Goal: Task Accomplishment & Management: Use online tool/utility

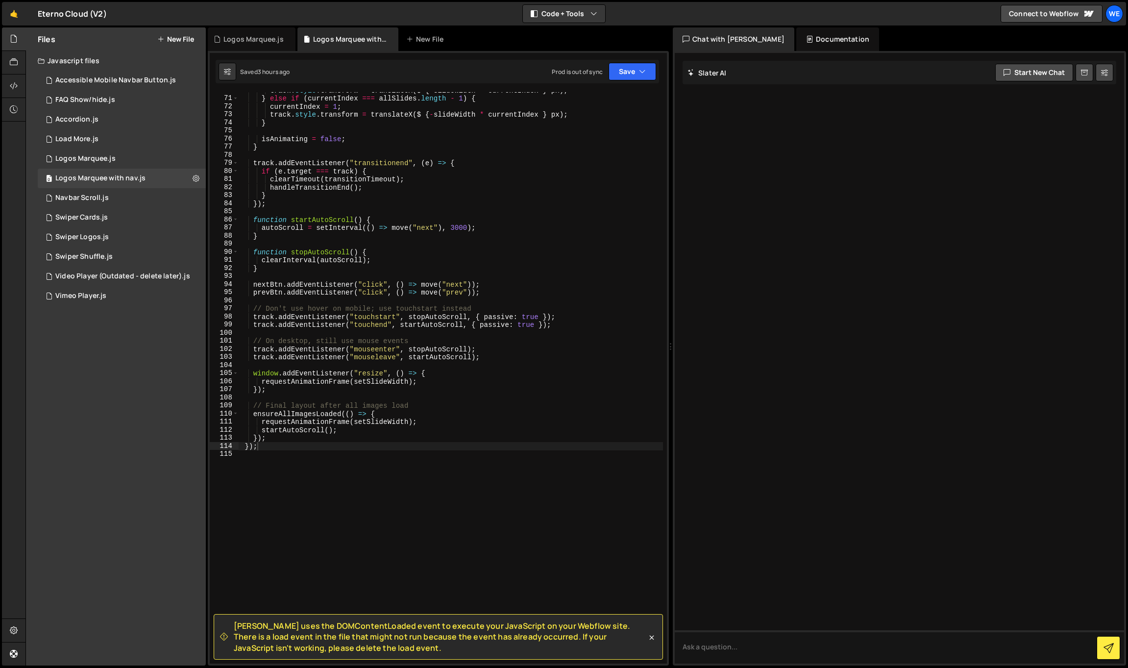
scroll to position [618, 0]
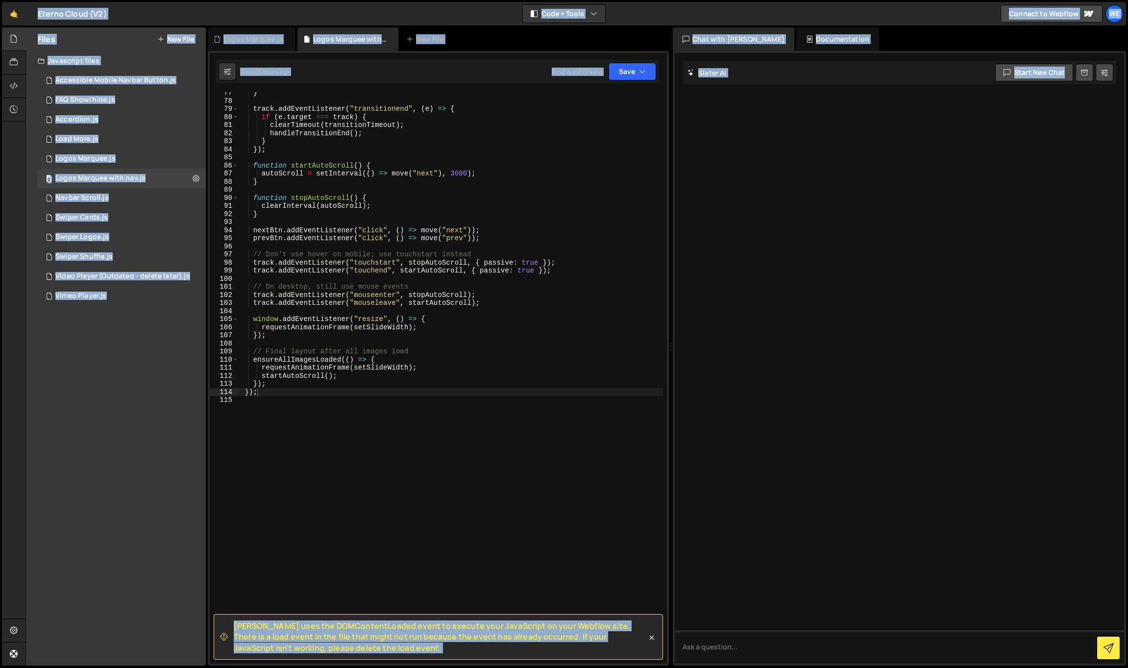
click at [396, 395] on div "} track . addEventListener ( "transitionend" , ( e ) => { if ( e . target === t…" at bounding box center [451, 383] width 424 height 588
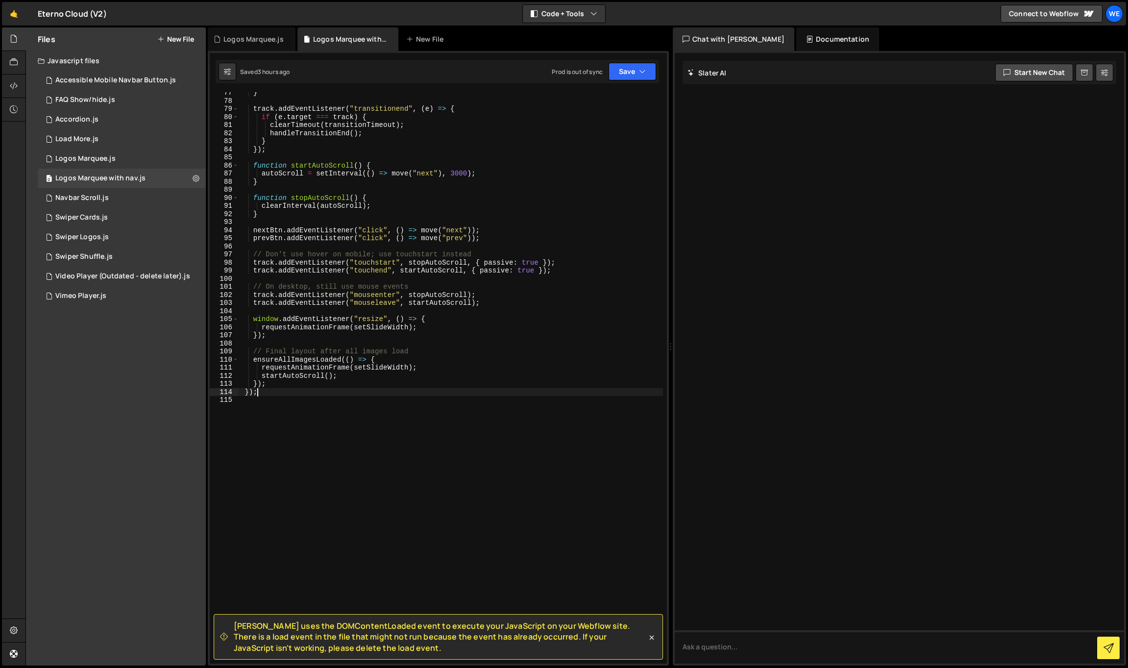
type textarea "});"
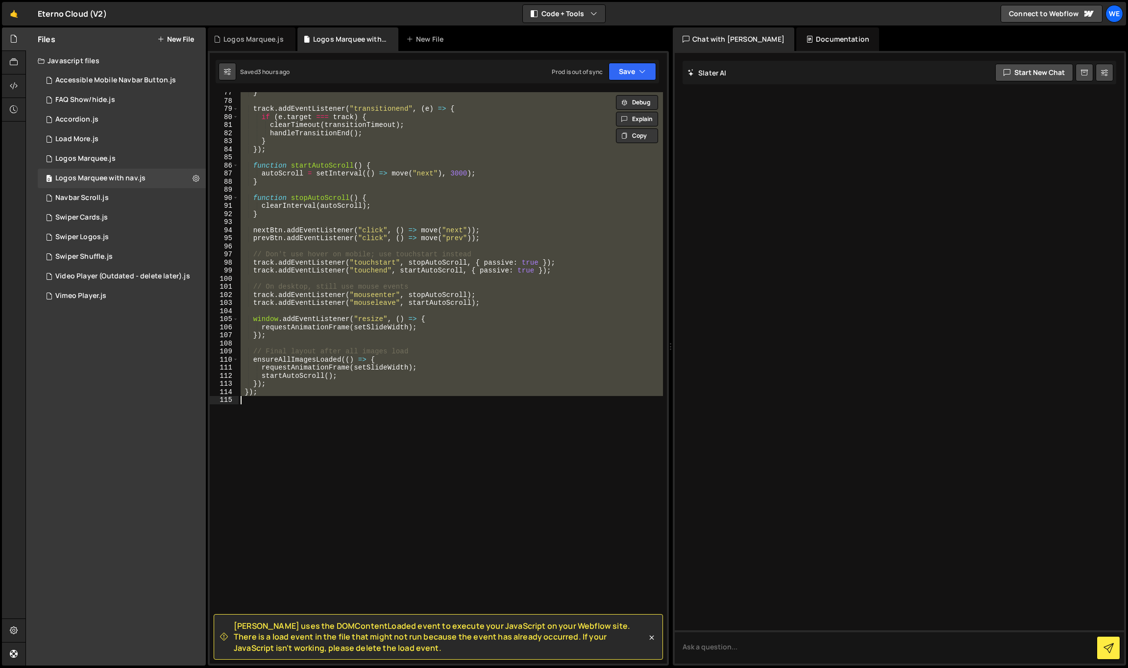
click at [233, 76] on button at bounding box center [228, 72] width 18 height 18
select select "editor"
select select "ace/theme/monokai"
type input "14"
checkbox input "true"
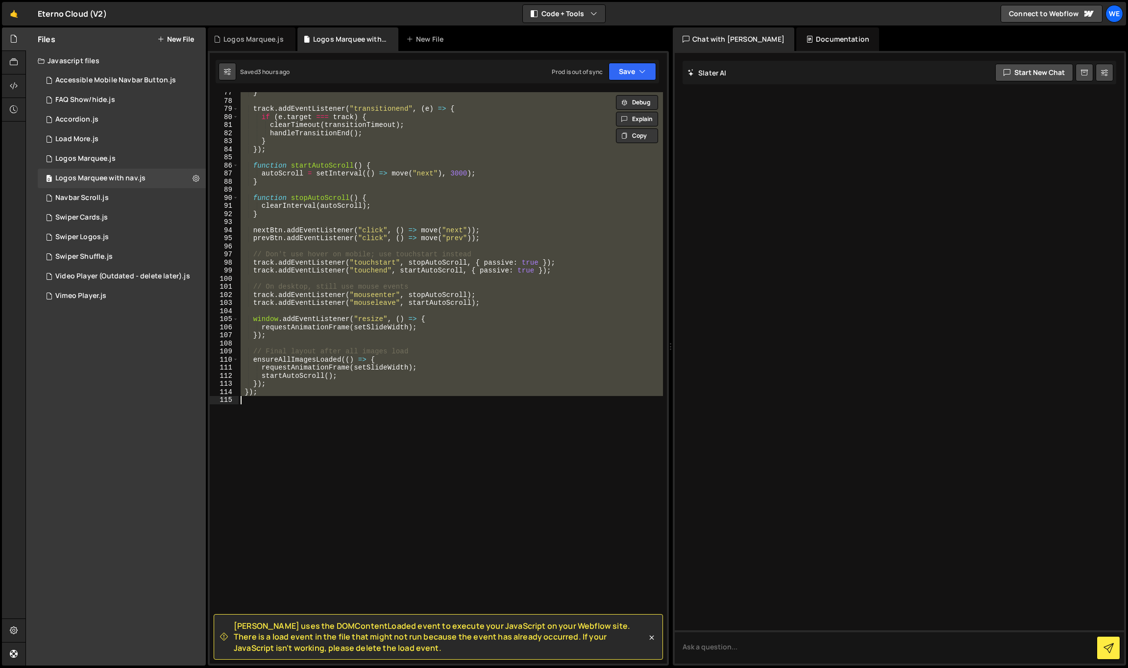
checkbox input "true"
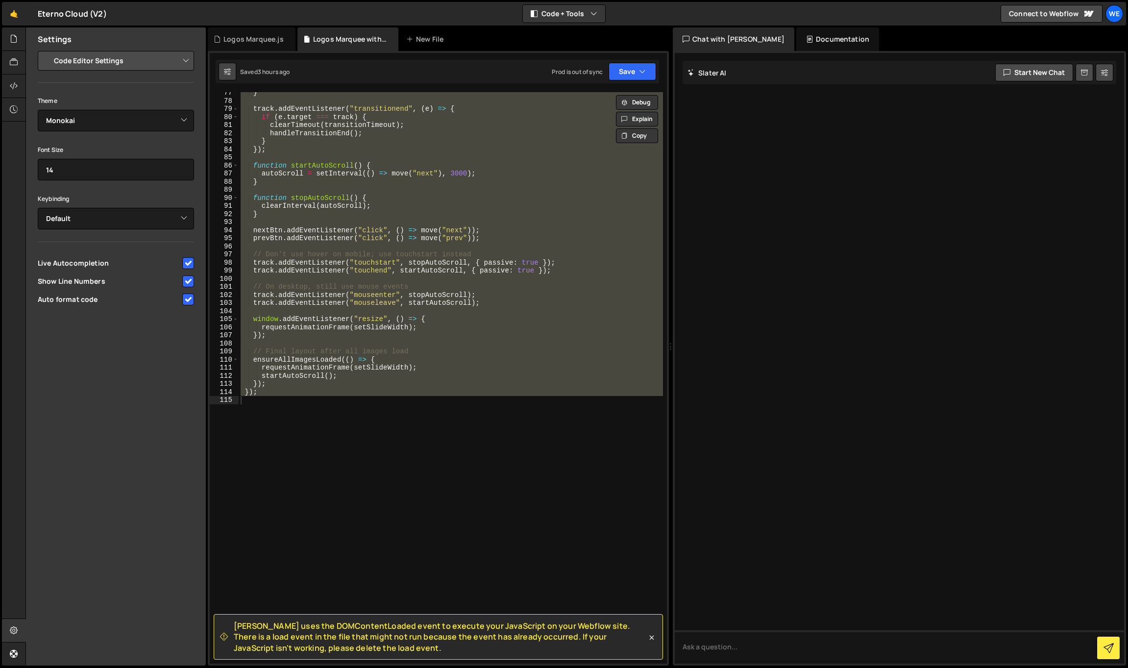
click at [230, 74] on icon at bounding box center [227, 72] width 7 height 10
click at [11, 108] on icon at bounding box center [14, 109] width 8 height 11
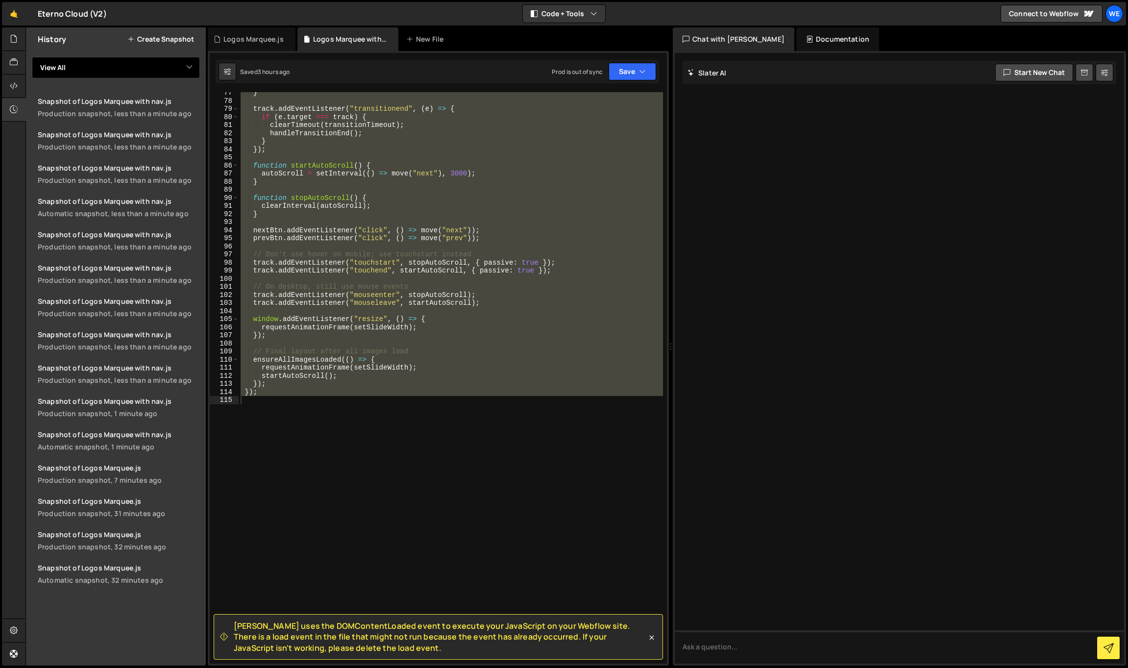
click at [156, 64] on select "View All Accessible Mobile Navbar Button FAQ Show/hide Accordion Load More Logo…" at bounding box center [116, 68] width 168 height 22
select select "40212"
click at [32, 57] on select "View All Accessible Mobile Navbar Button FAQ Show/hide Accordion Load More Logo…" at bounding box center [116, 68] width 168 height 22
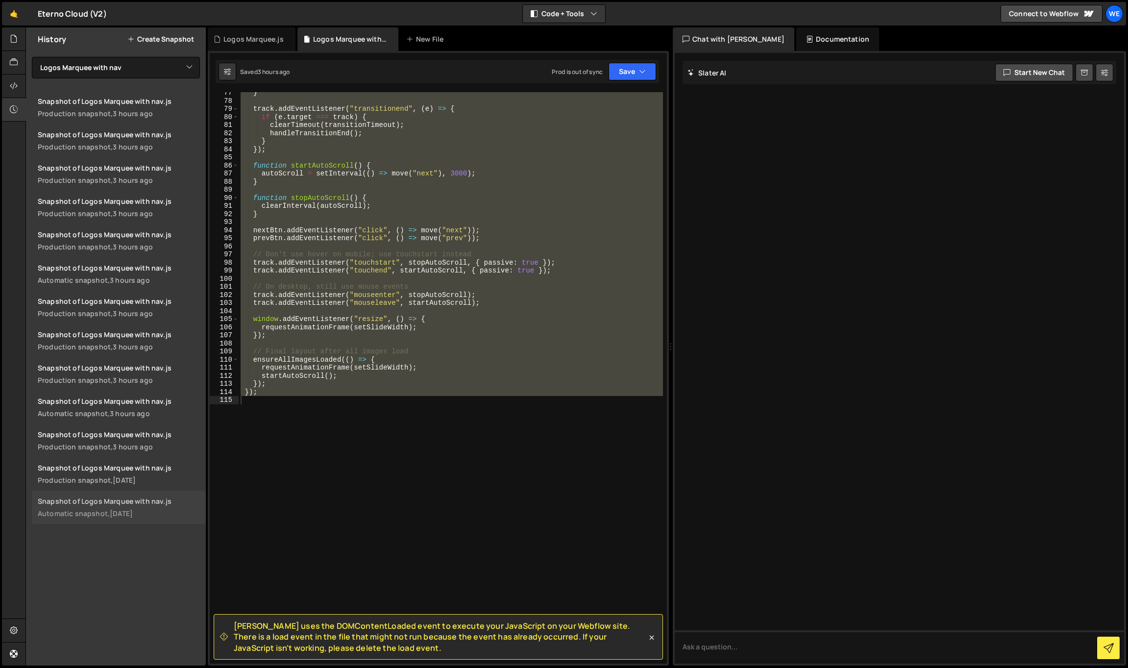
click at [114, 508] on link "Snapshot of Logos Marquee with nav.js Automatic snapshot, 3 months ago" at bounding box center [119, 507] width 174 height 33
click at [150, 471] on div "Snapshot of Logos Marquee with nav.js" at bounding box center [119, 467] width 162 height 9
click at [454, 260] on div "} track . addEventListener ( "transitionend" , ( e ) => { if ( e . target === t…" at bounding box center [451, 377] width 424 height 571
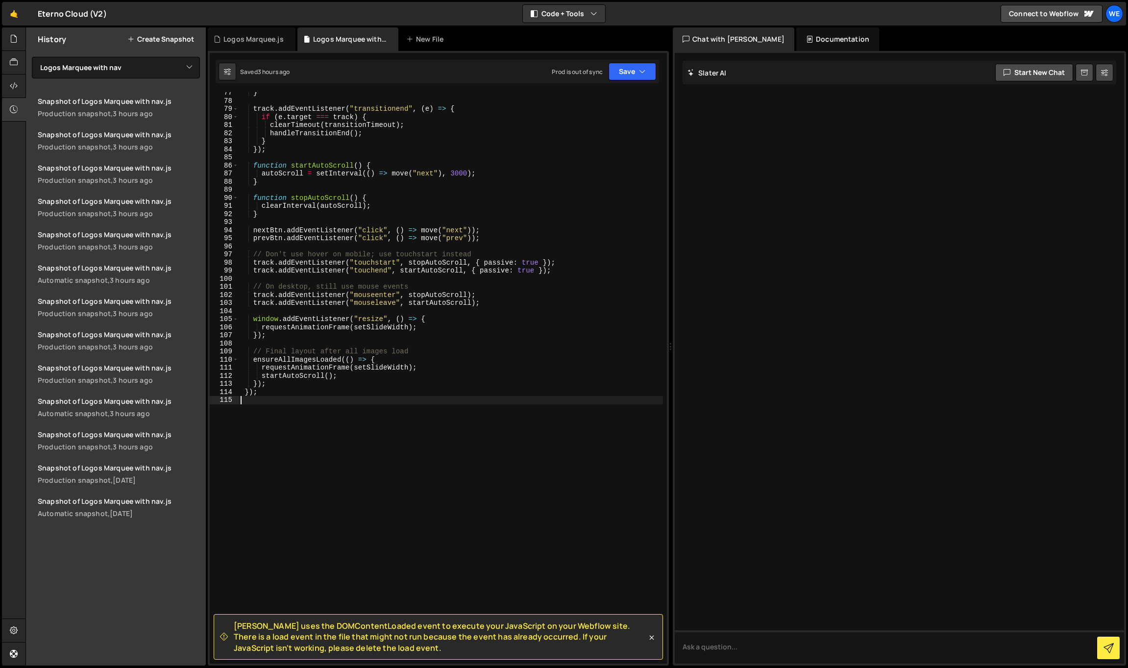
drag, startPoint x: 345, startPoint y: 454, endPoint x: 305, endPoint y: 370, distance: 93.4
click at [305, 371] on div "} track . addEventListener ( "transitionend" , ( e ) => { if ( e . target === t…" at bounding box center [451, 383] width 424 height 588
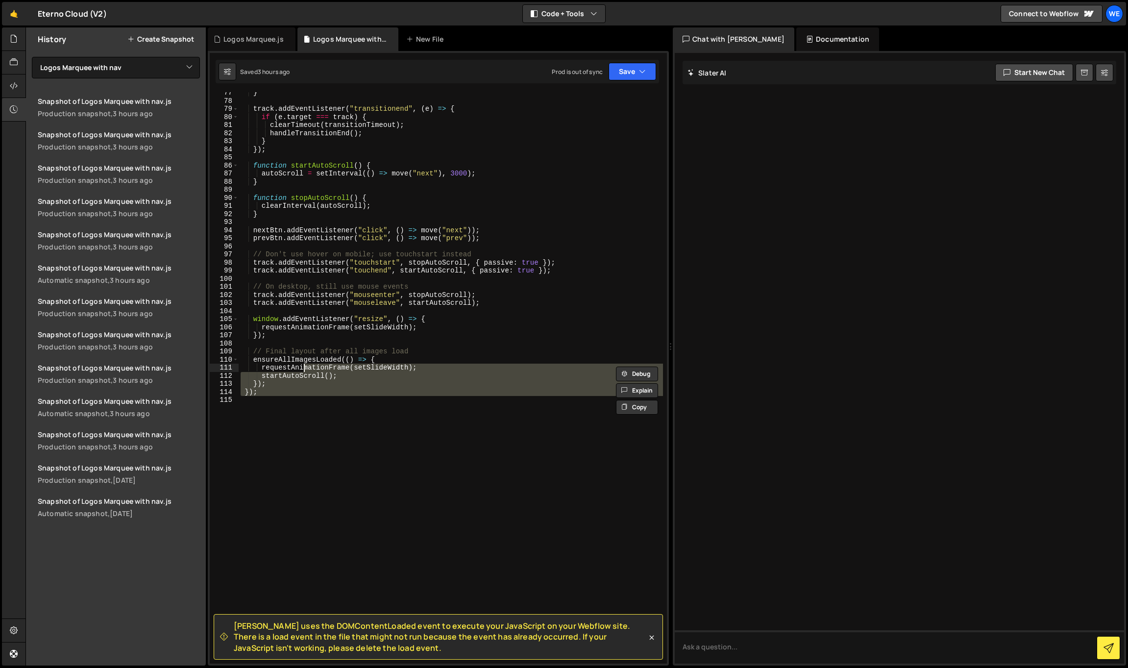
type textarea "});"
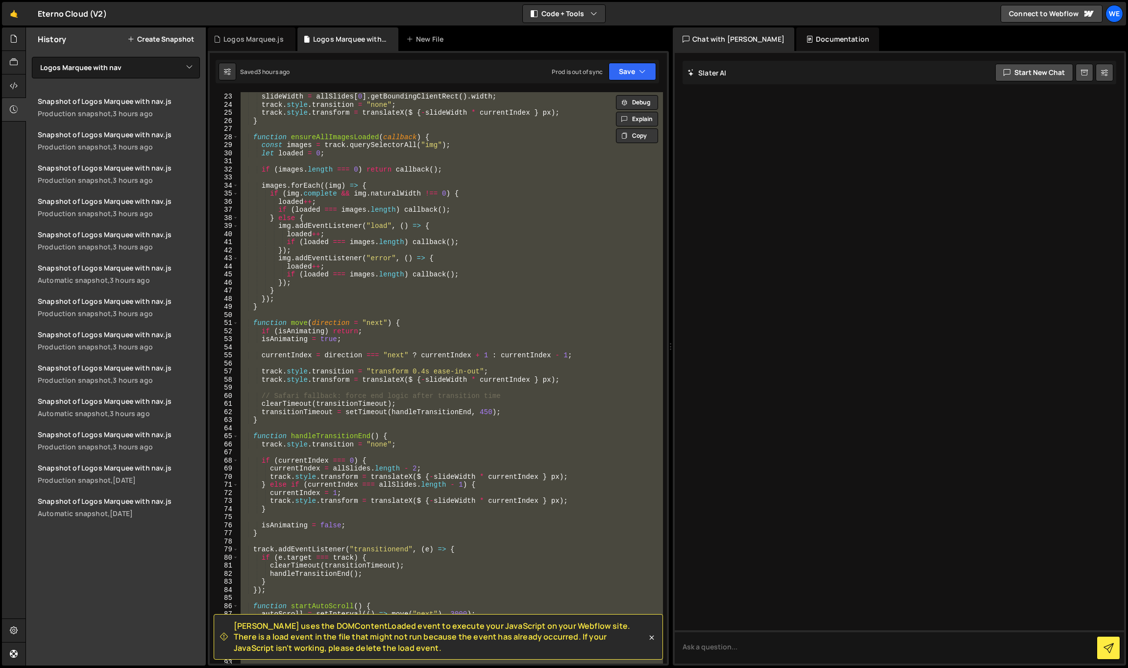
paste textarea
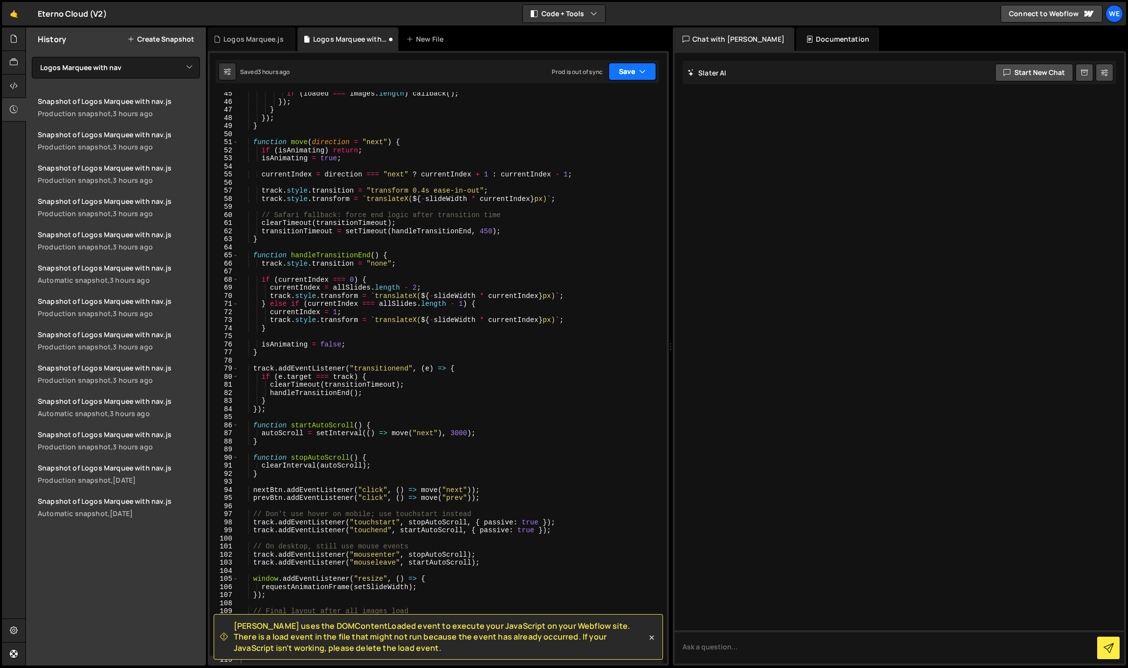
click at [635, 65] on button "Save" at bounding box center [633, 72] width 48 height 18
click at [601, 128] on div "Save to Production S" at bounding box center [599, 128] width 102 height 10
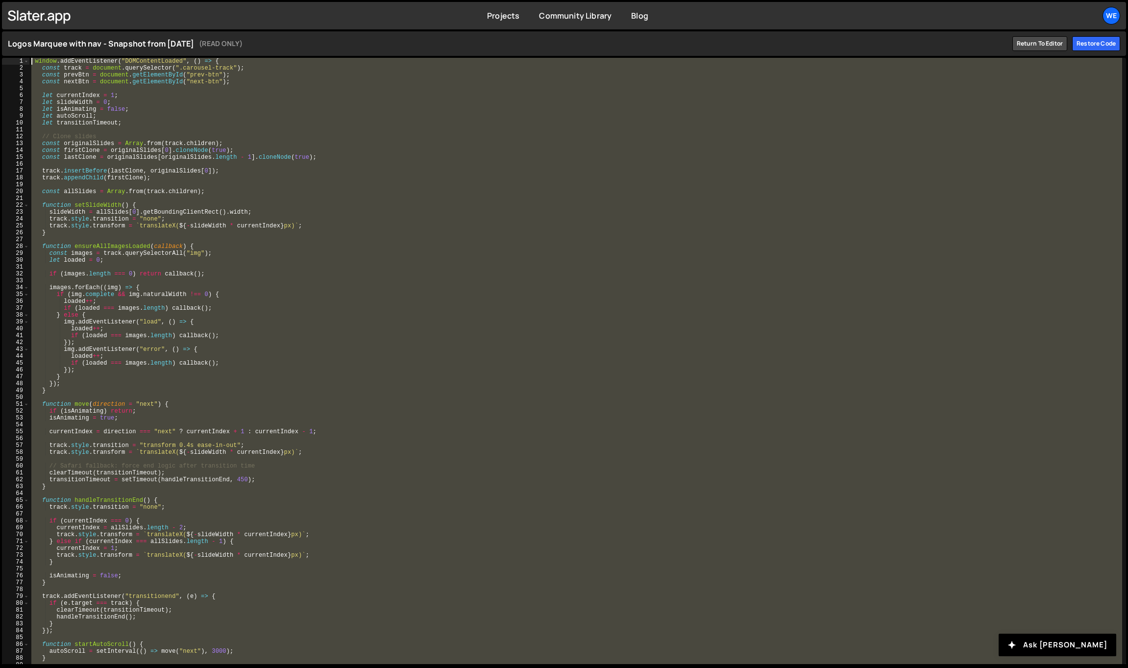
drag, startPoint x: 67, startPoint y: 661, endPoint x: -3, endPoint y: -13, distance: 677.0
click at [0, 0] on html "Projects [GEOGRAPHIC_DATA] Blog We Projects Your Teams Invite team member Accou…" at bounding box center [564, 334] width 1128 height 668
type textarea "window.addEventListener("DOMContentLoaded", () => { const track = document.quer…"
